Goal: Information Seeking & Learning: Learn about a topic

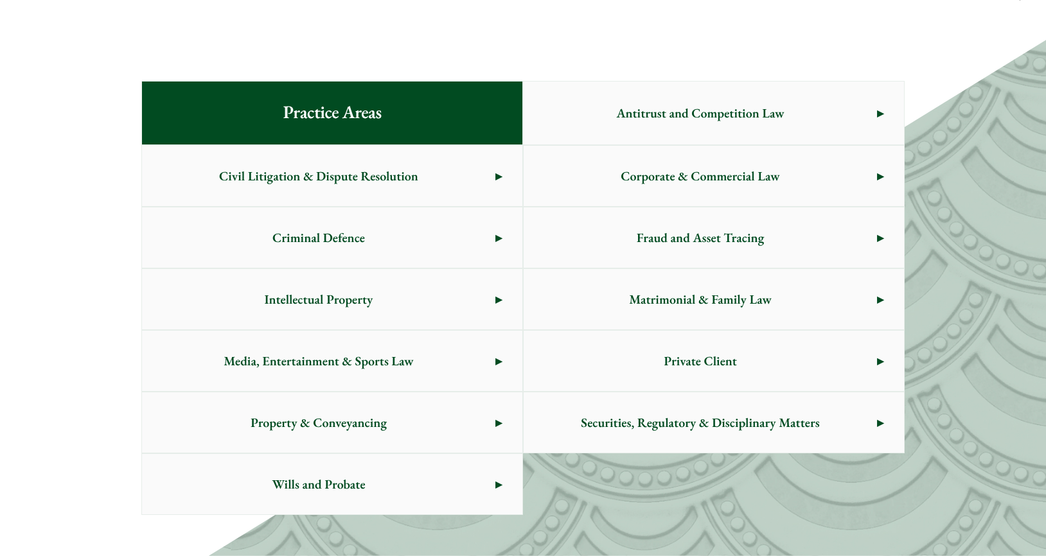
scroll to position [643, 0]
click at [880, 361] on link "Private Client" at bounding box center [714, 360] width 380 height 60
click at [488, 422] on span "Property & Conveyancing" at bounding box center [318, 422] width 353 height 60
click at [501, 178] on link "Civil Litigation & Dispute Resolution" at bounding box center [332, 175] width 380 height 60
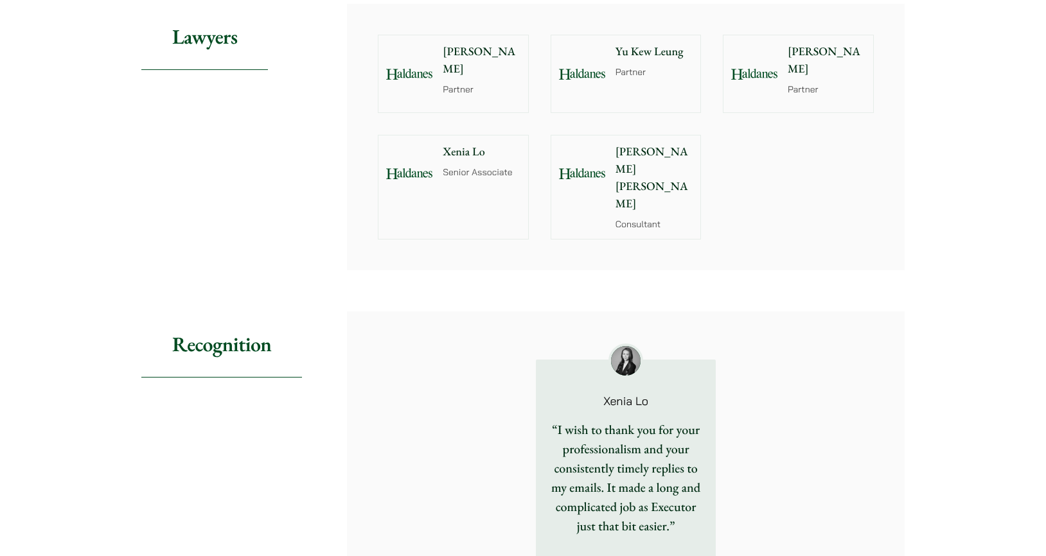
scroll to position [1114, 0]
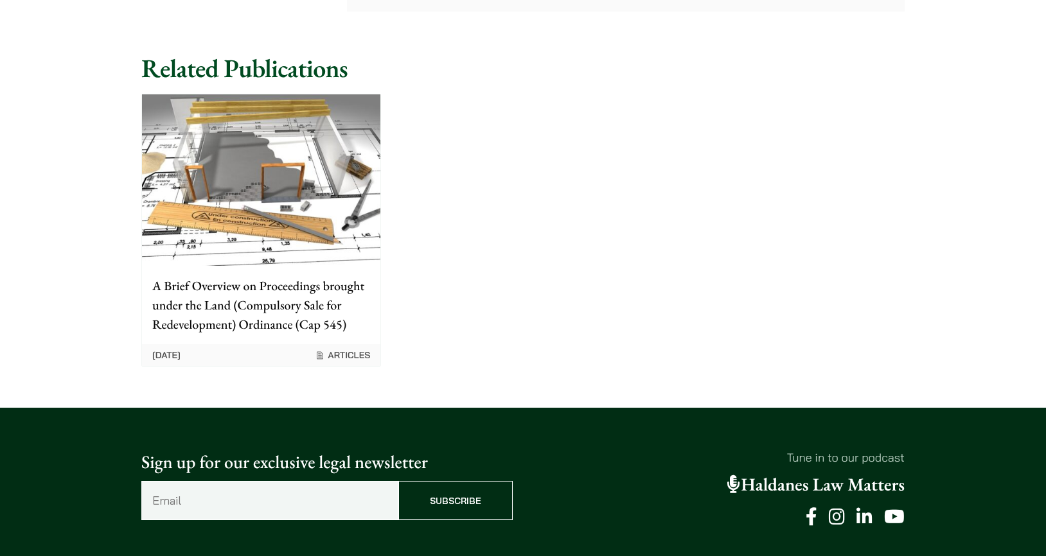
scroll to position [556, 0]
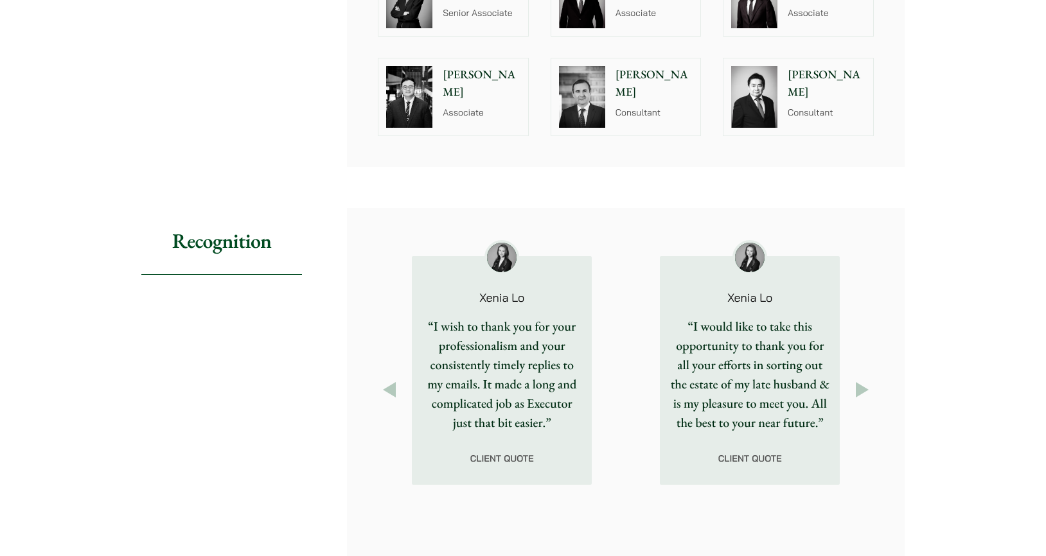
scroll to position [1542, 0]
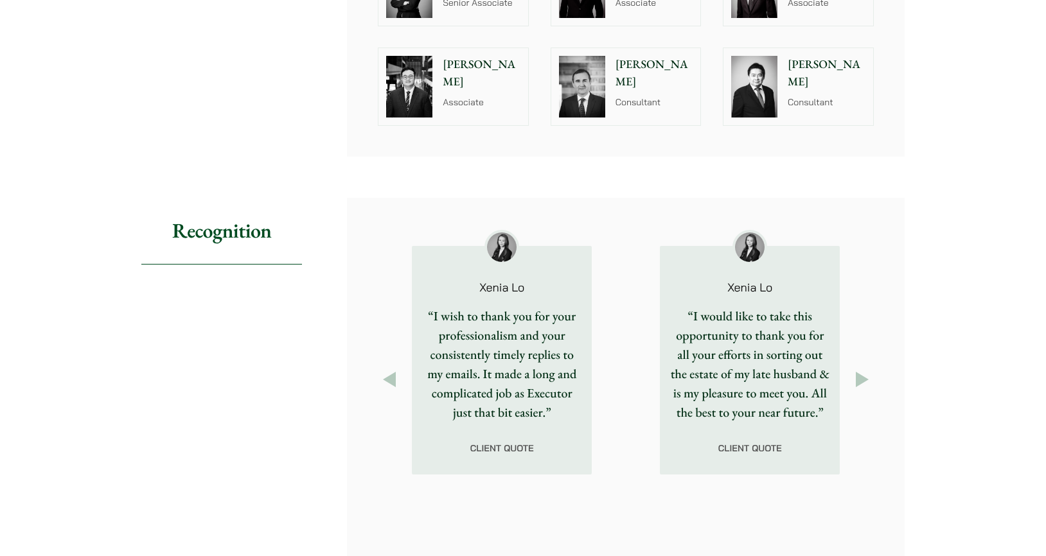
click at [864, 368] on button "Next" at bounding box center [862, 379] width 23 height 23
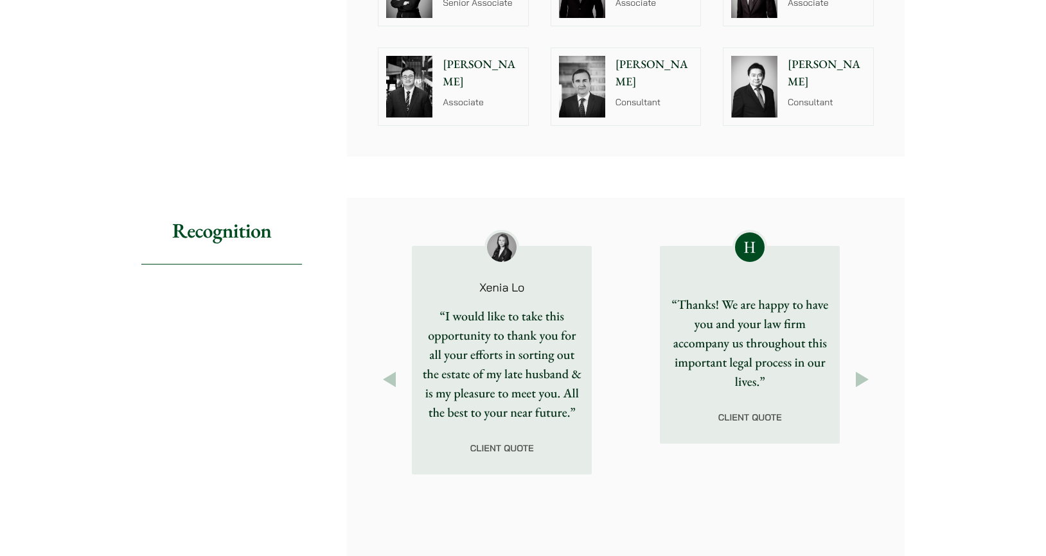
click at [864, 368] on button "Next" at bounding box center [862, 379] width 23 height 23
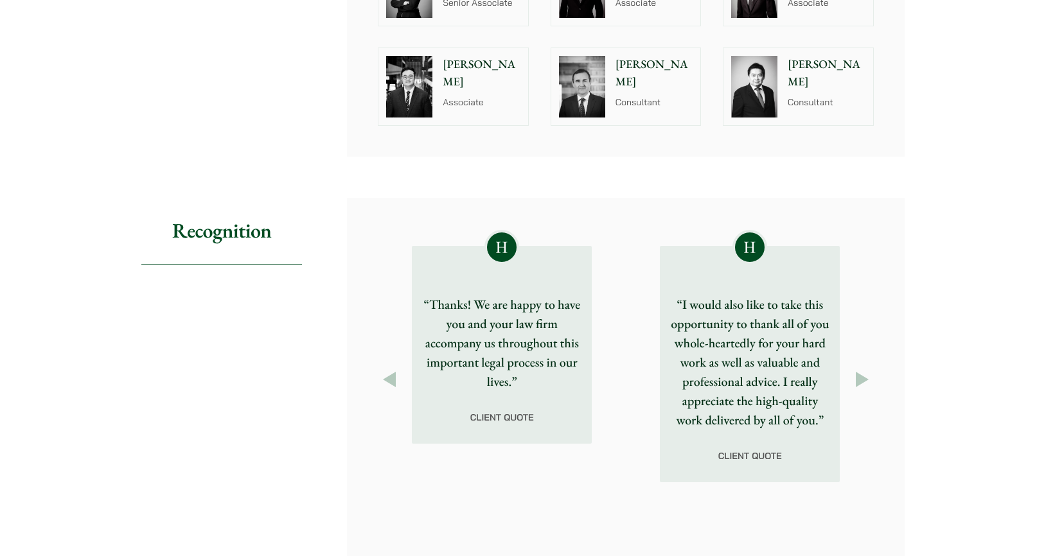
click at [867, 368] on button "Next" at bounding box center [862, 379] width 23 height 23
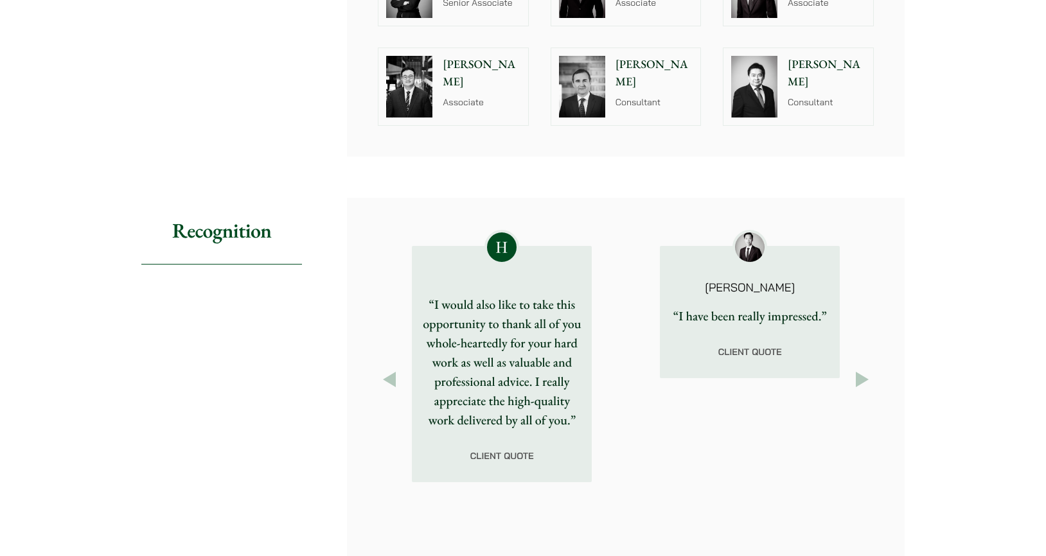
click at [867, 368] on button "Next" at bounding box center [862, 379] width 23 height 23
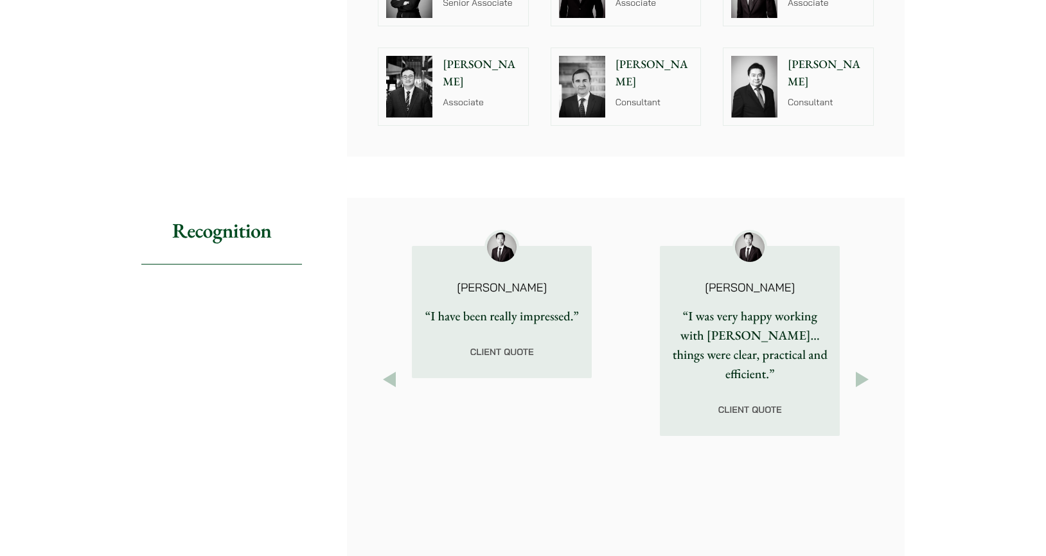
click at [867, 368] on button "Next" at bounding box center [862, 379] width 23 height 23
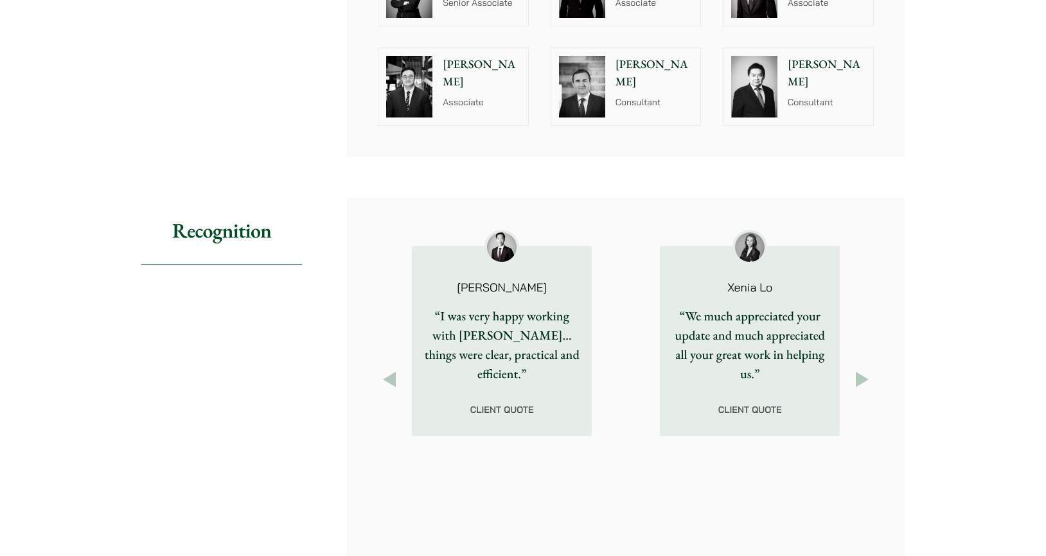
click at [867, 368] on button "Next" at bounding box center [862, 379] width 23 height 23
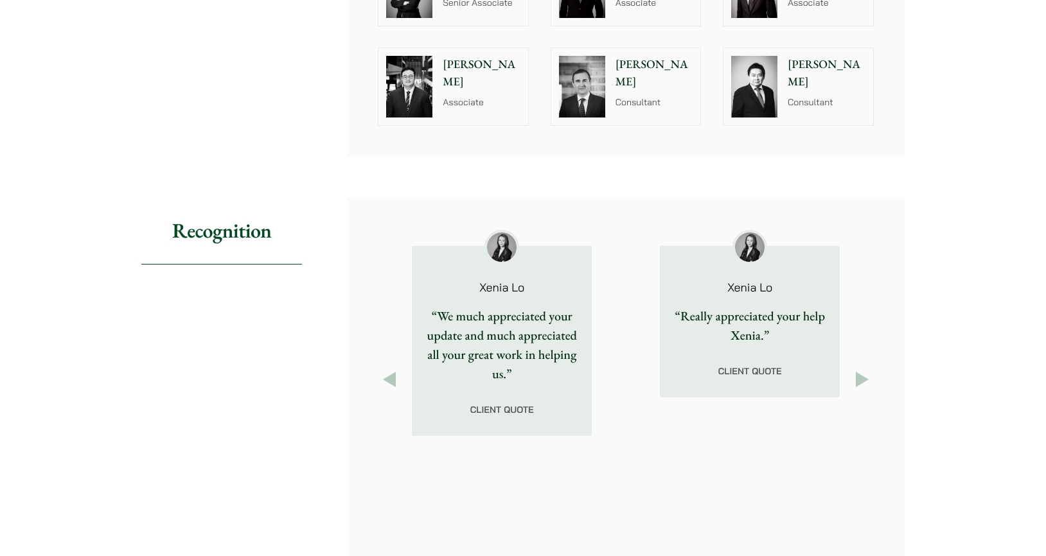
click at [867, 368] on button "Next" at bounding box center [862, 379] width 23 height 23
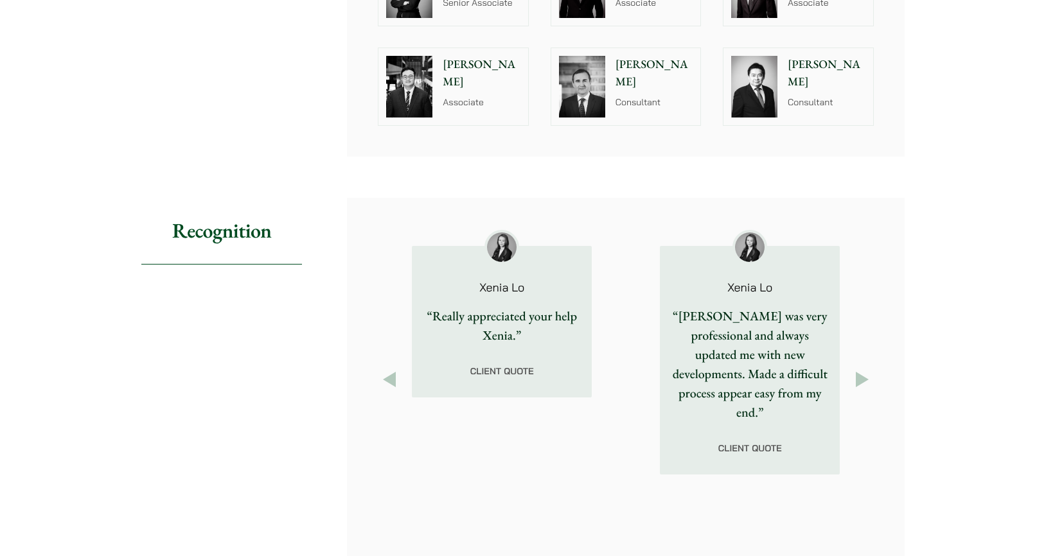
click at [867, 368] on button "Next" at bounding box center [862, 379] width 23 height 23
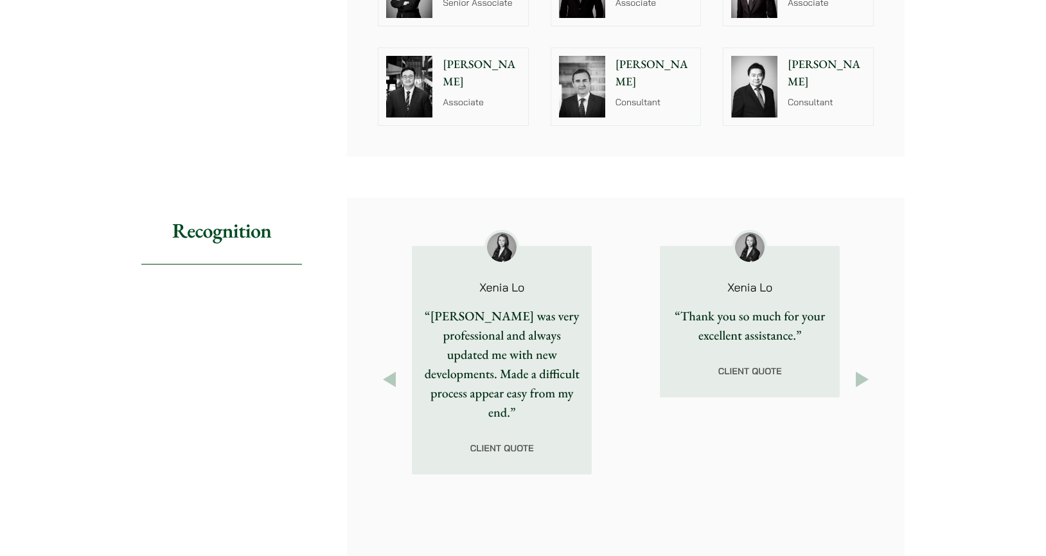
click at [867, 368] on button "Next" at bounding box center [862, 379] width 23 height 23
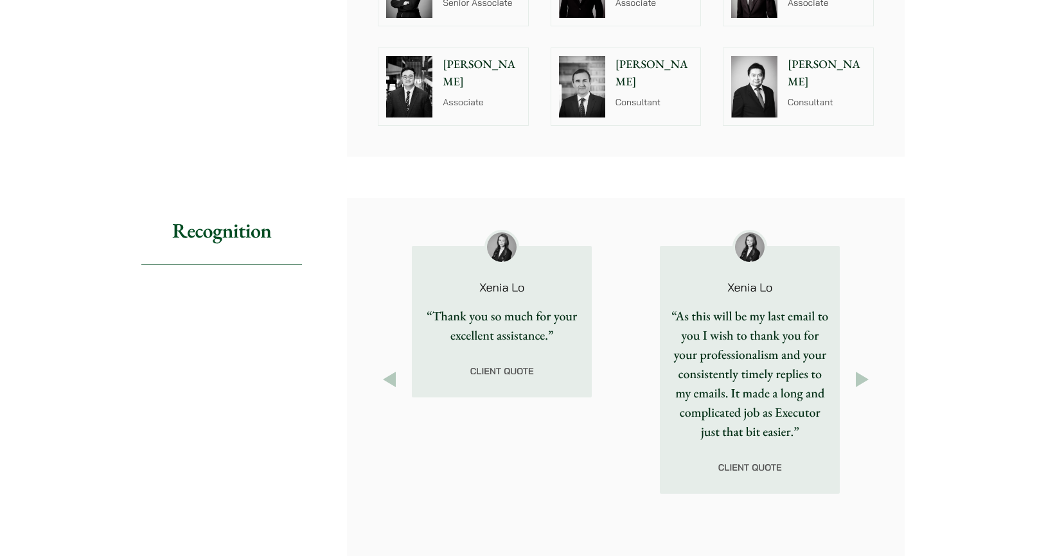
click at [863, 369] on button "Next" at bounding box center [862, 379] width 23 height 23
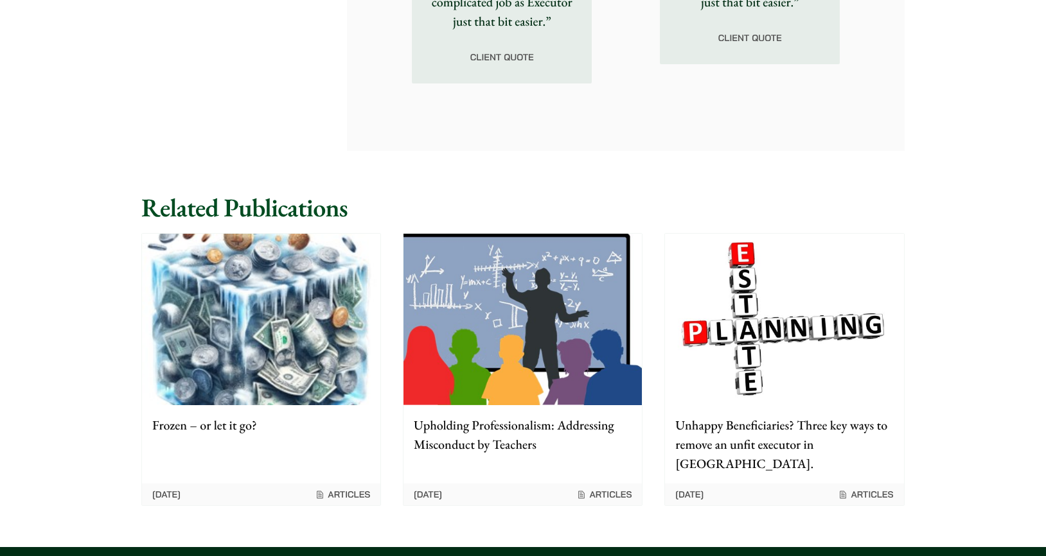
scroll to position [1970, 0]
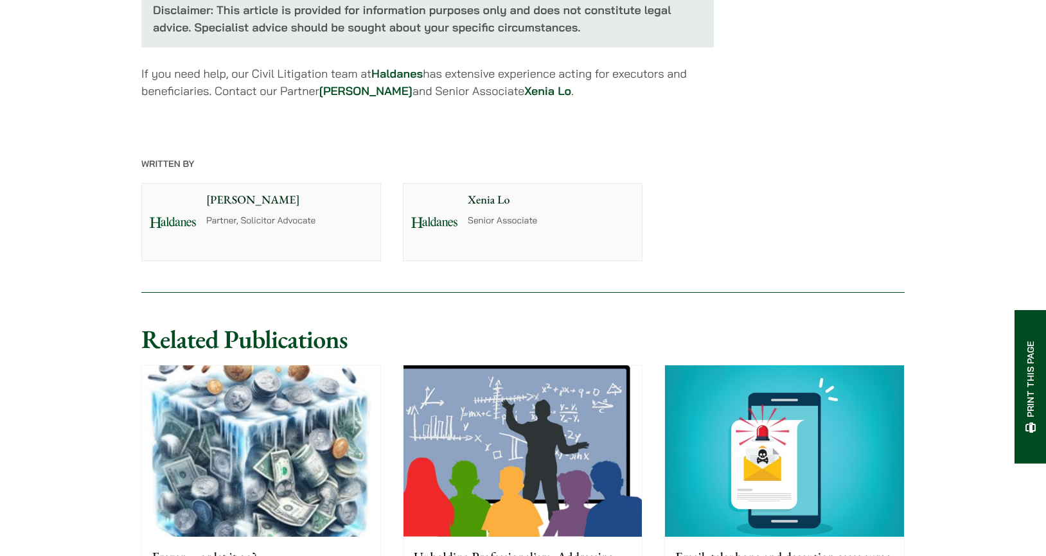
scroll to position [3255, 0]
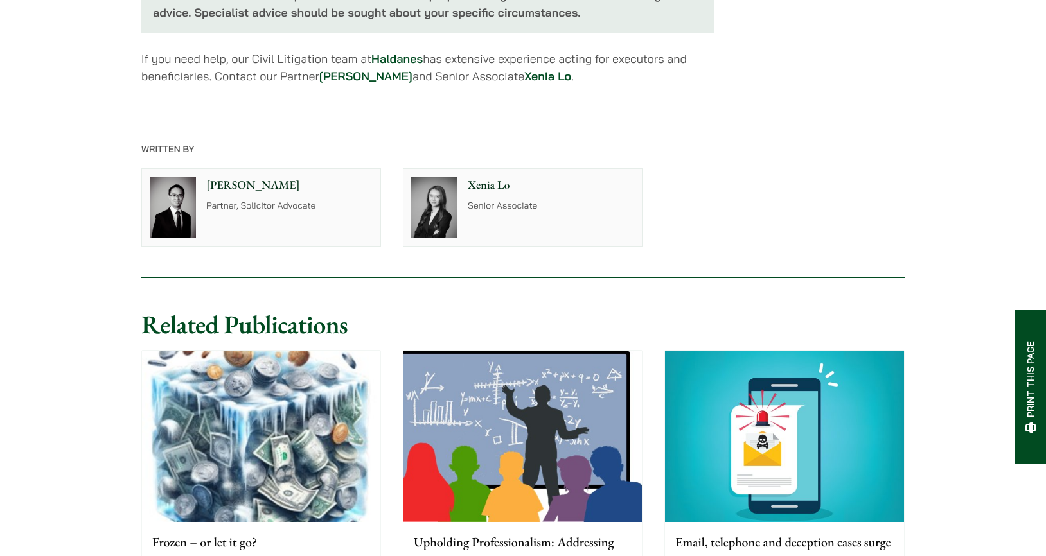
click at [239, 351] on img at bounding box center [261, 437] width 238 height 172
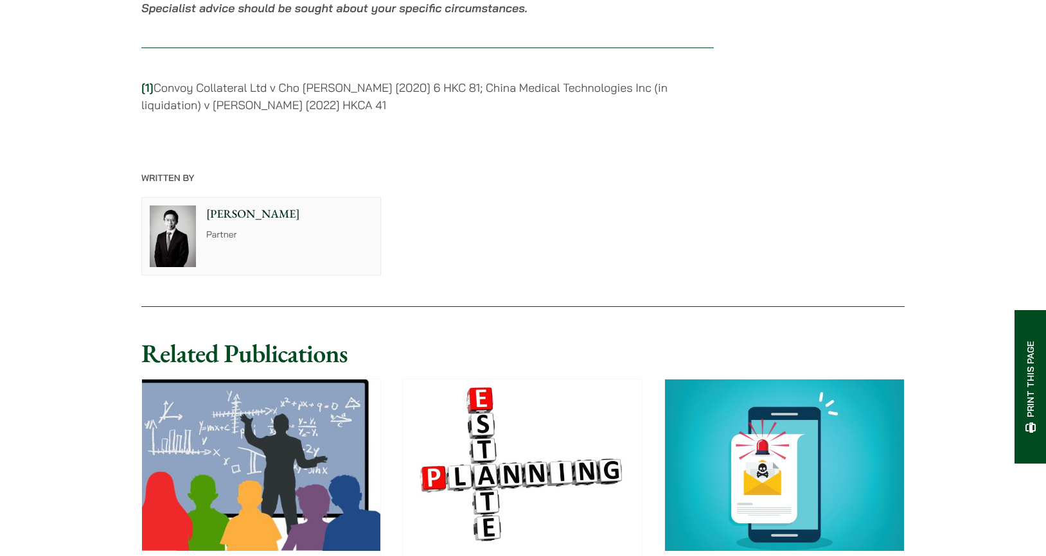
scroll to position [2227, 0]
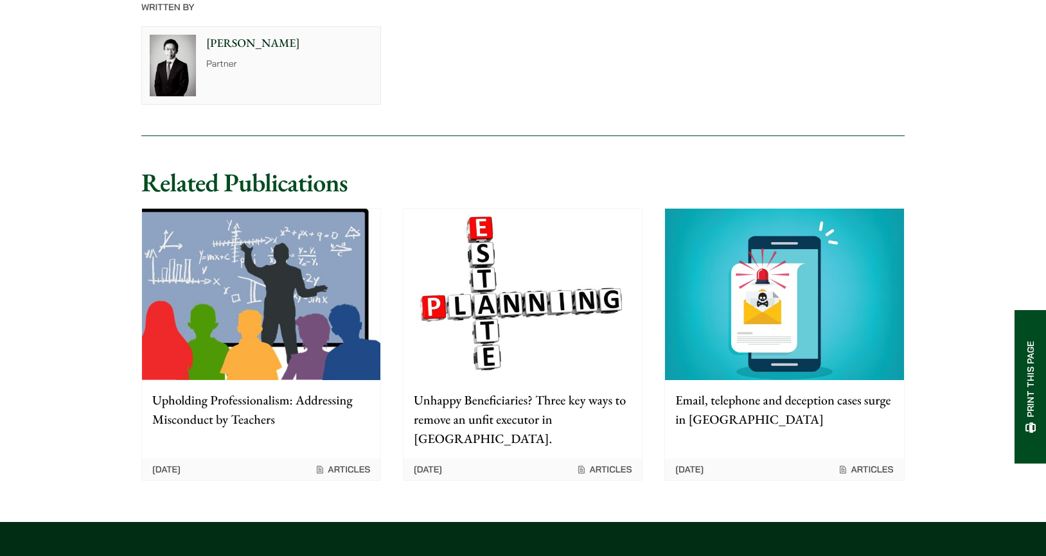
click at [254, 277] on img at bounding box center [261, 295] width 238 height 172
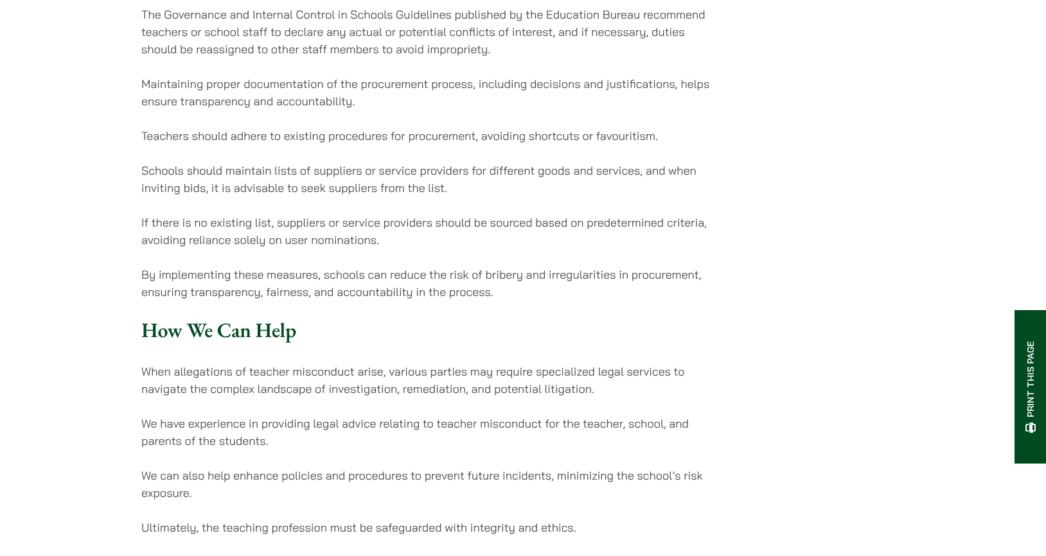
scroll to position [2527, 0]
